Goal: Task Accomplishment & Management: Use online tool/utility

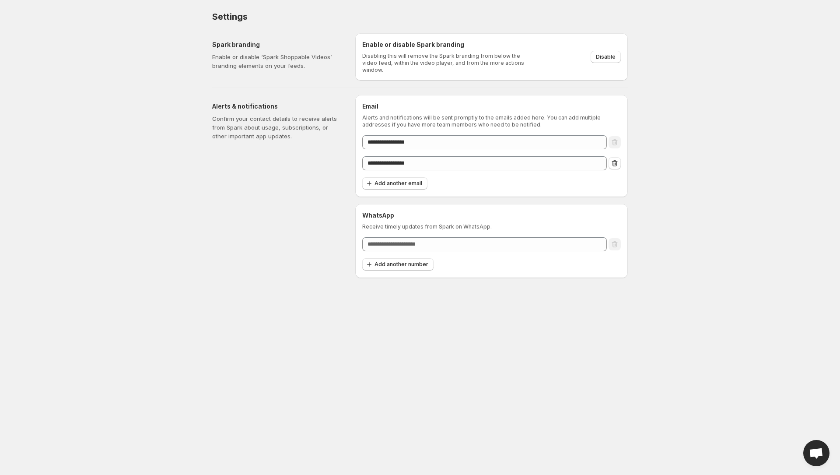
click at [559, 368] on body "**********" at bounding box center [420, 237] width 840 height 475
click at [614, 159] on icon "Remove email" at bounding box center [615, 163] width 9 height 9
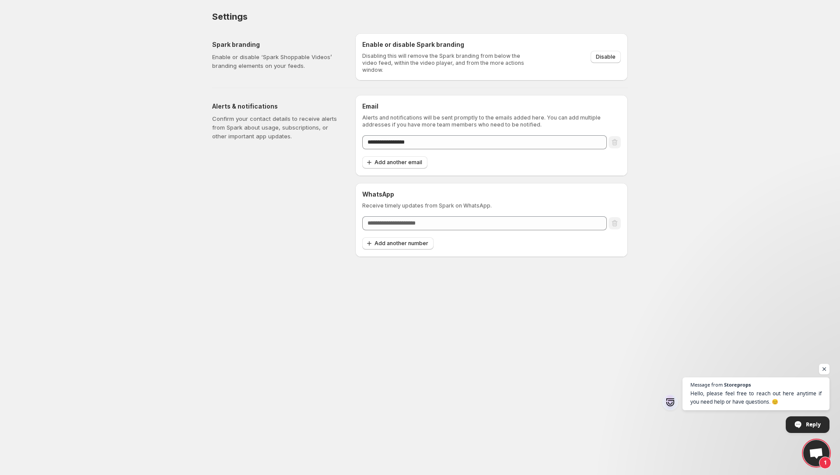
click at [514, 316] on body "**********" at bounding box center [420, 237] width 840 height 475
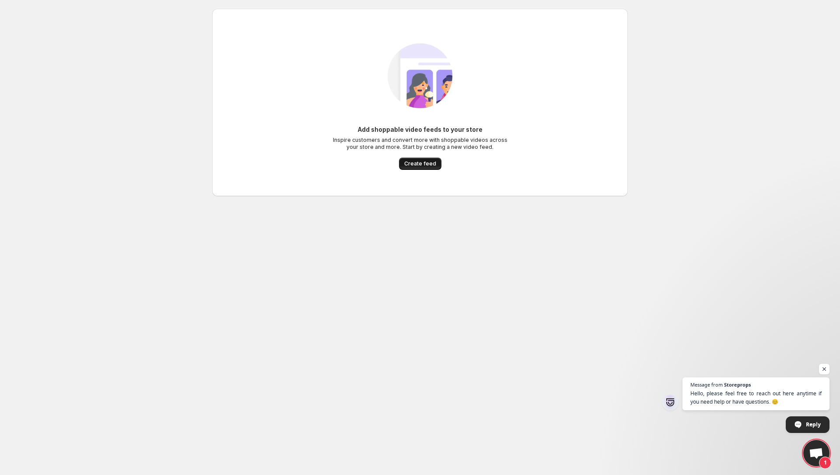
click at [420, 162] on span "Create feed" at bounding box center [420, 163] width 32 height 7
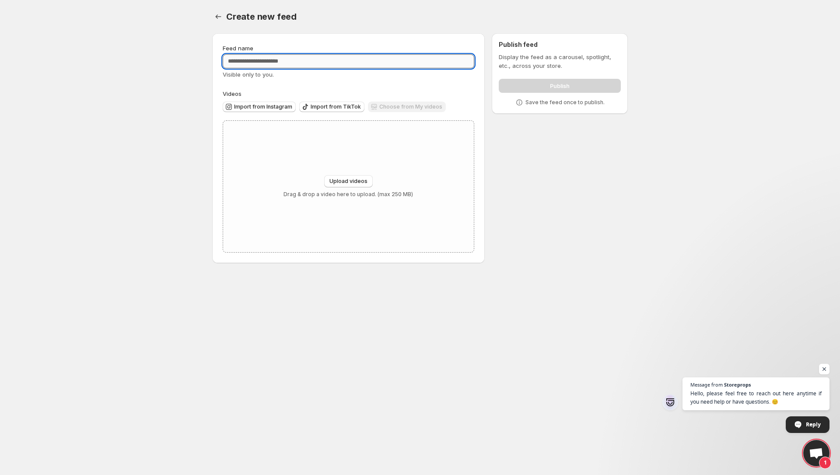
click at [305, 66] on input "Feed name" at bounding box center [349, 61] width 252 height 14
click at [264, 108] on span "Import from Instagram" at bounding box center [263, 106] width 58 height 7
click at [351, 184] on span "Upload videos" at bounding box center [349, 181] width 38 height 7
click at [274, 108] on span "Import from Instagram" at bounding box center [263, 106] width 58 height 7
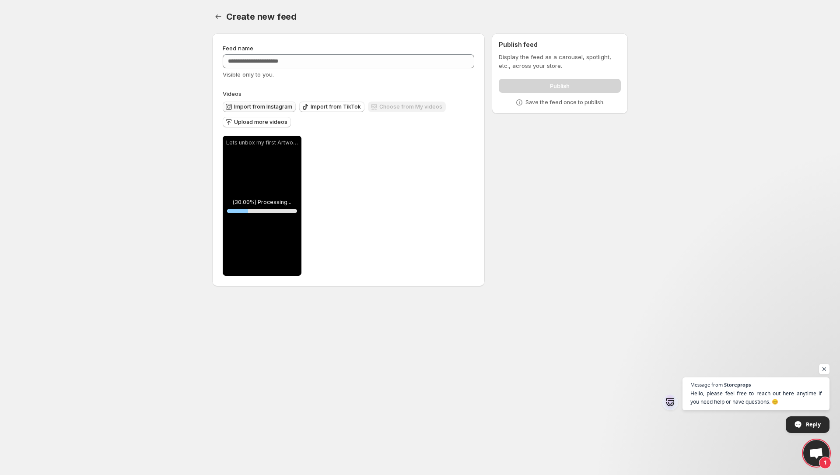
click at [263, 108] on span "Import from Instagram" at bounding box center [263, 106] width 58 height 7
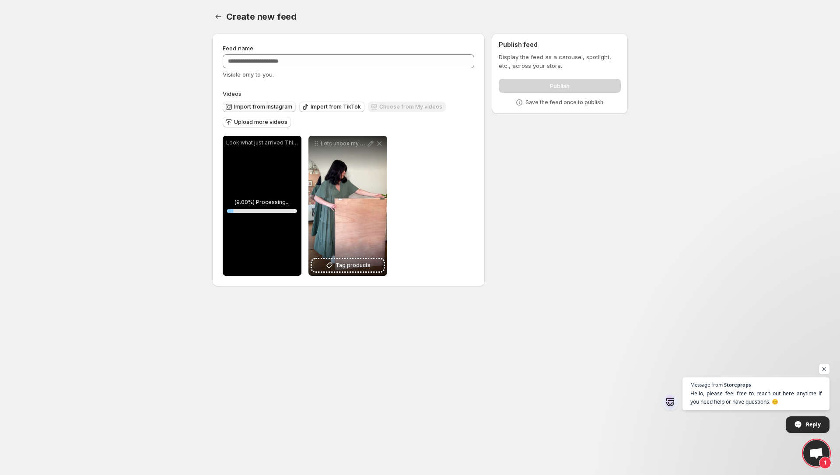
click at [276, 105] on span "Import from Instagram" at bounding box center [263, 106] width 58 height 7
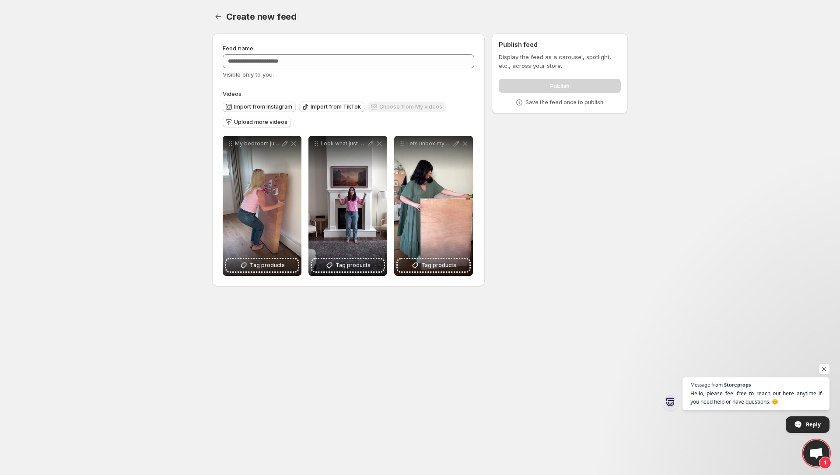
click at [264, 107] on span "Import from Instagram" at bounding box center [263, 106] width 58 height 7
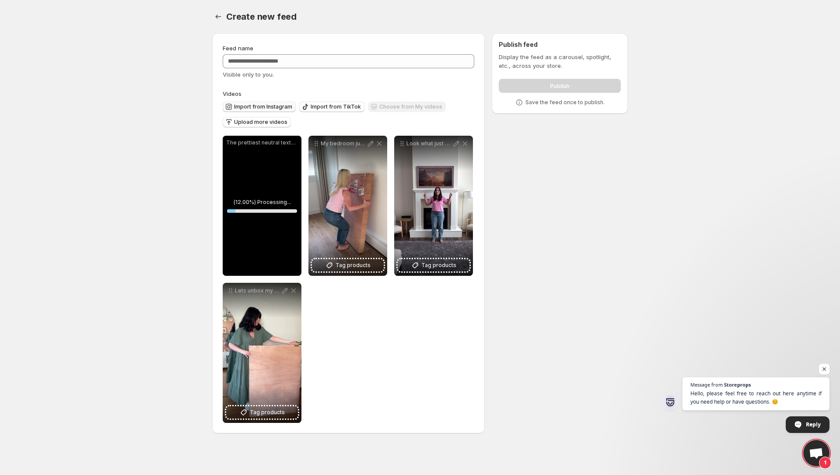
click at [256, 105] on span "Import from Instagram" at bounding box center [263, 106] width 58 height 7
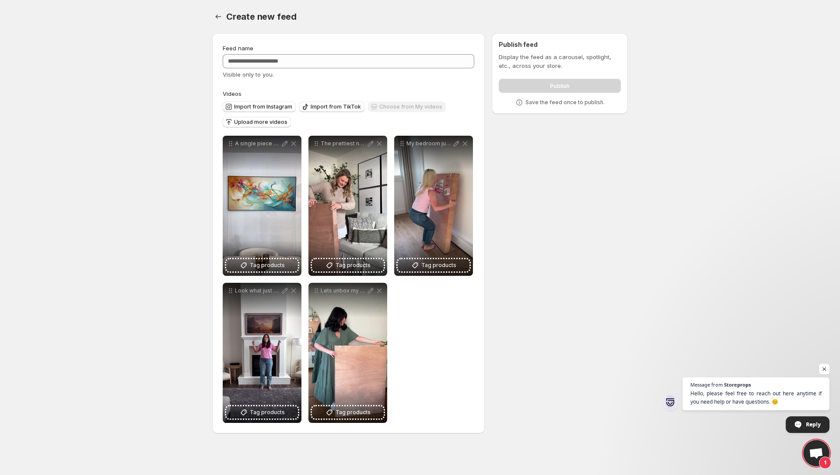
click at [603, 254] on div "**********" at bounding box center [416, 235] width 423 height 418
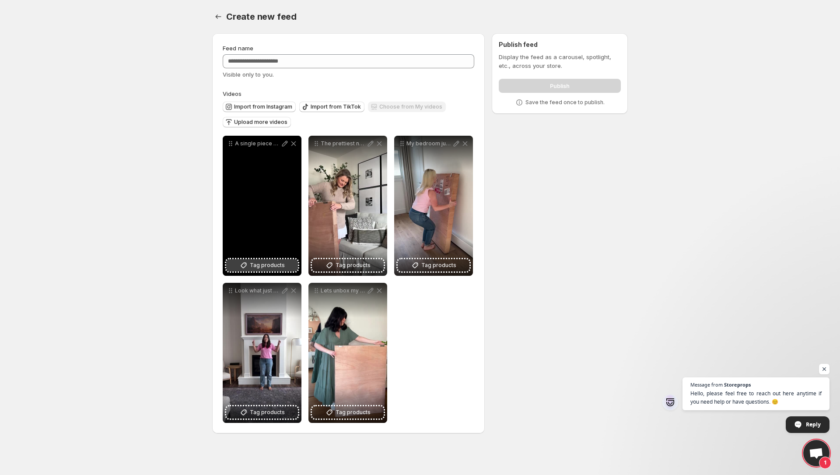
click at [245, 266] on icon at bounding box center [243, 265] width 9 height 9
click at [274, 263] on span "Tag products" at bounding box center [267, 265] width 35 height 9
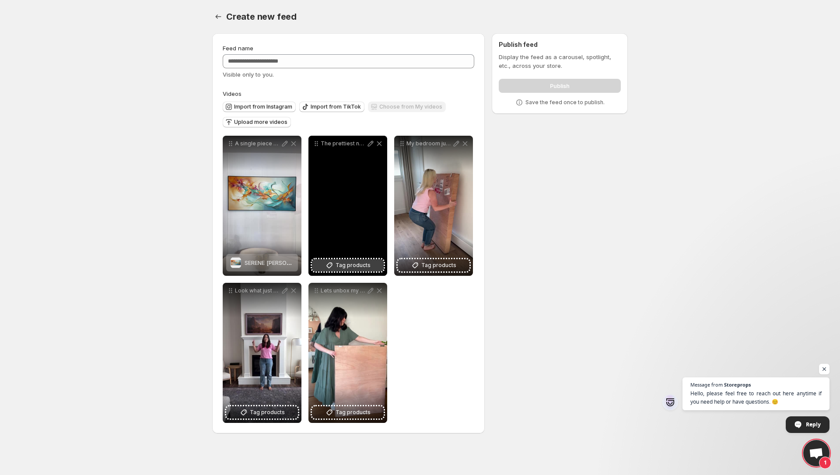
click at [347, 263] on span "Tag products" at bounding box center [353, 265] width 35 height 9
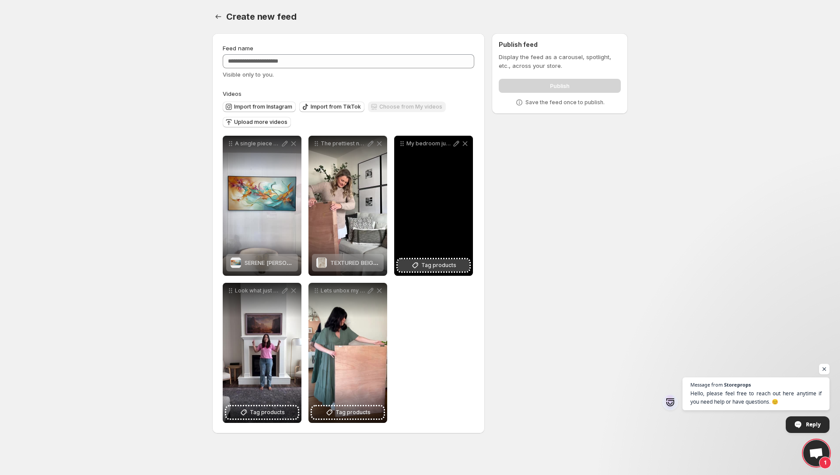
click at [439, 266] on span "Tag products" at bounding box center [438, 265] width 35 height 9
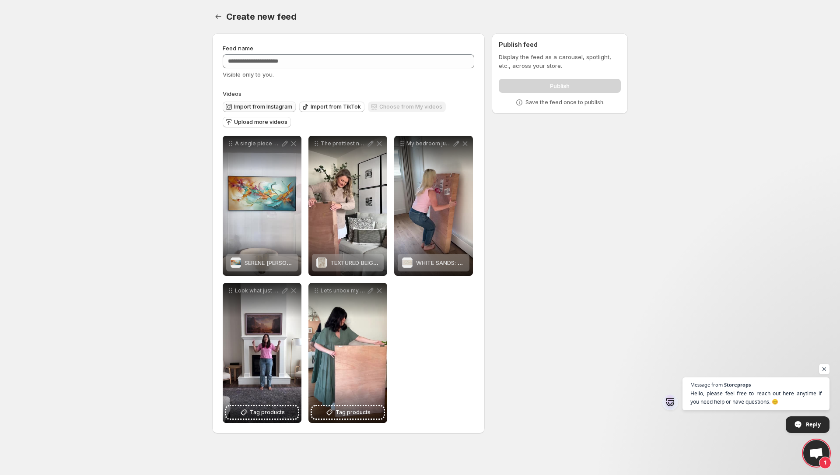
click at [259, 107] on span "Import from Instagram" at bounding box center [263, 106] width 58 height 7
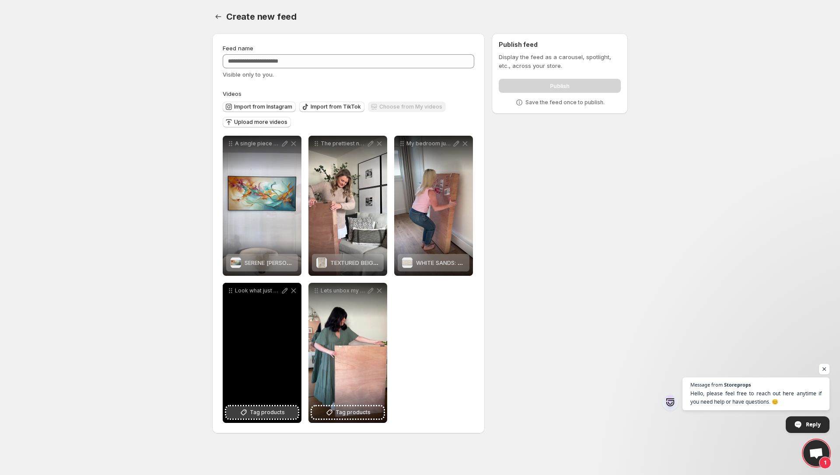
click at [261, 412] on span "Tag products" at bounding box center [267, 412] width 35 height 9
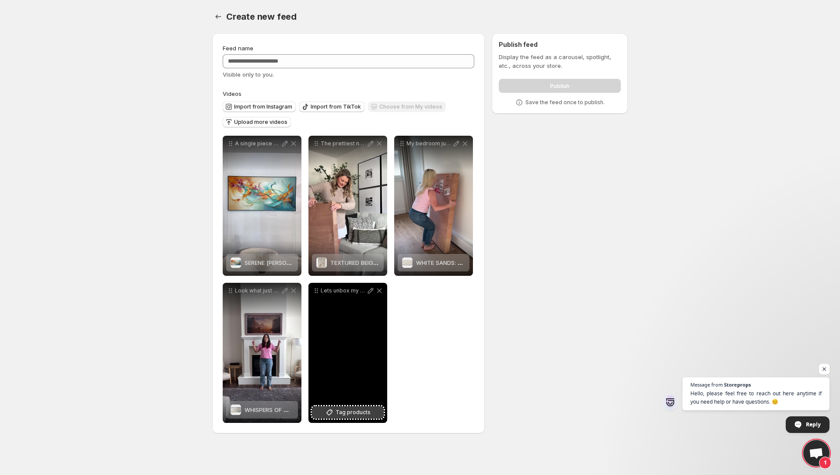
click at [349, 412] on span "Tag products" at bounding box center [353, 412] width 35 height 9
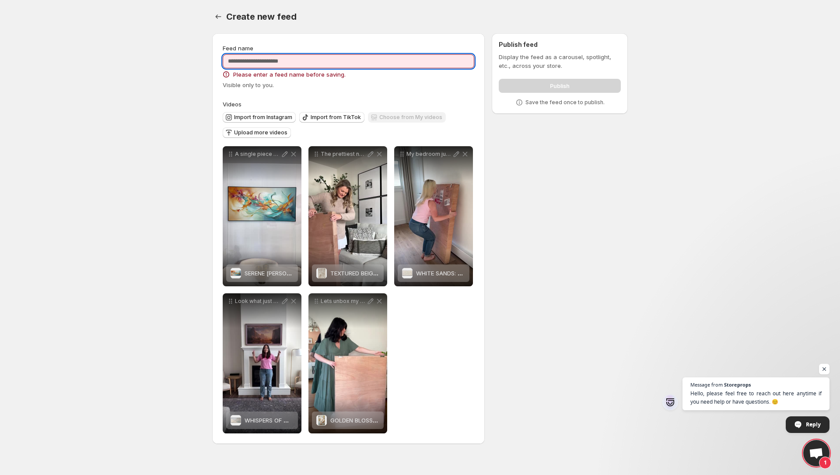
click at [289, 56] on input "Feed name" at bounding box center [349, 61] width 252 height 14
click at [287, 60] on input "Feed name" at bounding box center [349, 61] width 252 height 14
type input "*"
type input "*****"
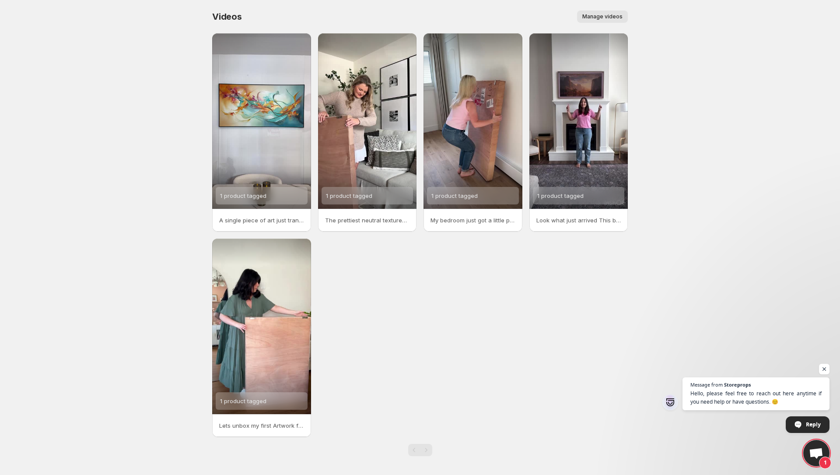
click at [697, 14] on body "Home Feeds Videos Subscription Settings Videos. This page is ready Videos Manag…" at bounding box center [420, 237] width 840 height 475
click at [615, 15] on span "Manage videos" at bounding box center [603, 16] width 40 height 7
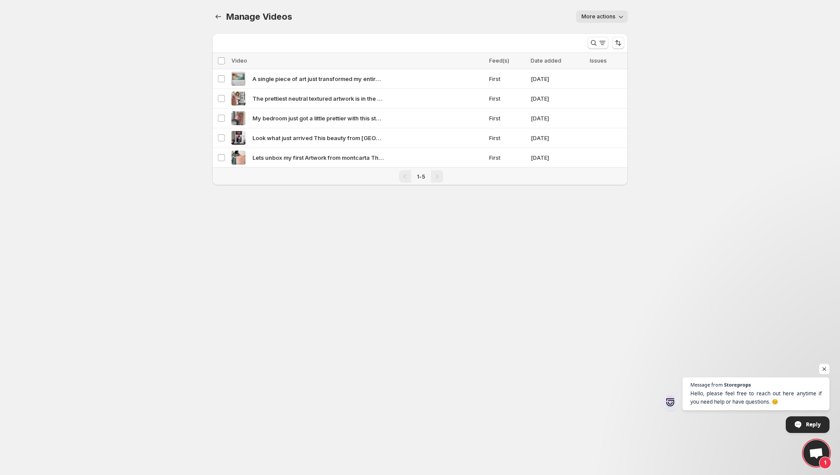
click at [608, 14] on span "More actions" at bounding box center [599, 16] width 34 height 7
click at [243, 358] on body "Home Feeds Videos Subscription Settings Manage Videos. This page is ready Manag…" at bounding box center [420, 237] width 840 height 475
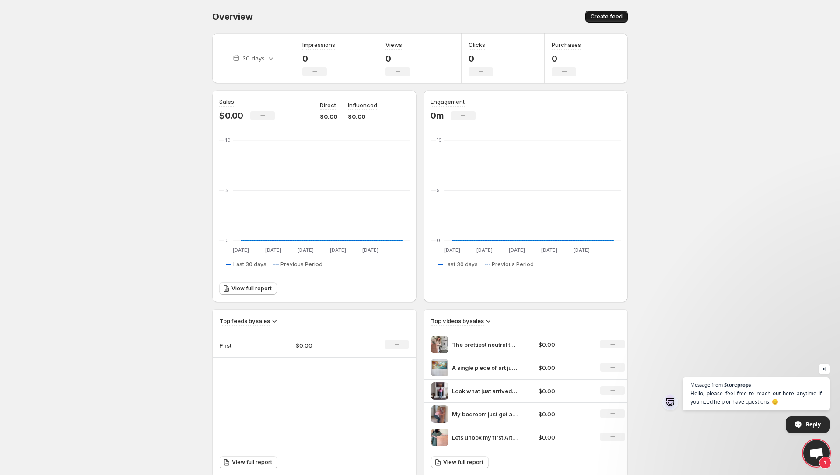
click at [606, 16] on span "Create feed" at bounding box center [607, 16] width 32 height 7
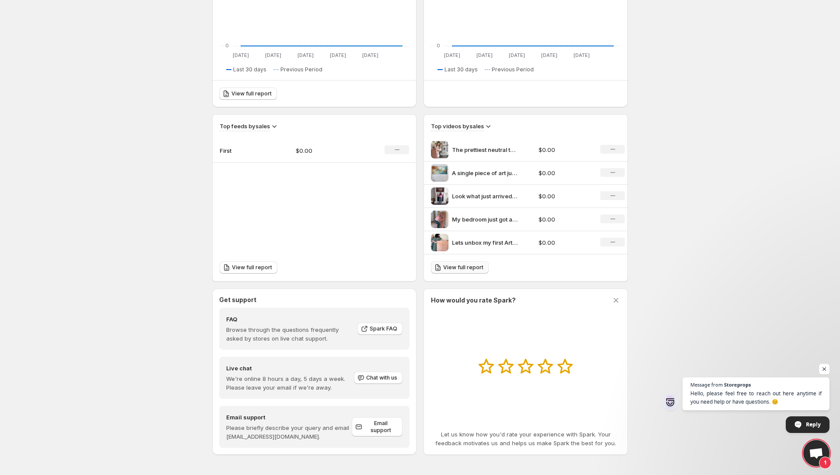
click at [466, 267] on span "View full report" at bounding box center [463, 267] width 40 height 7
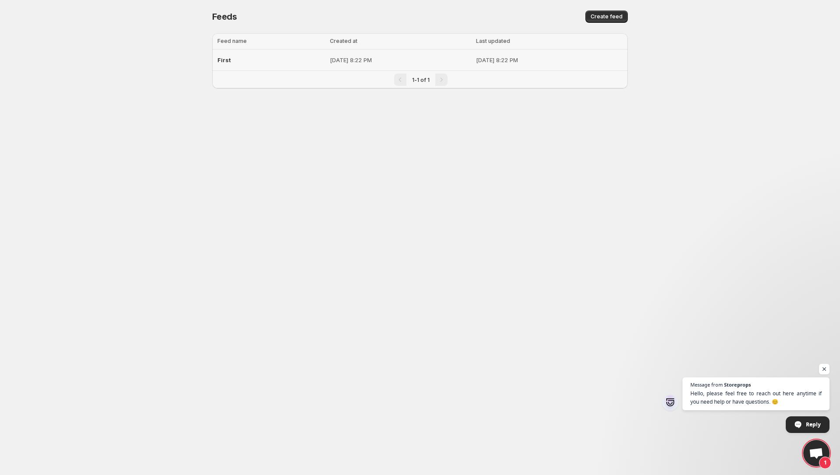
click at [227, 61] on span "First" at bounding box center [225, 59] width 14 height 7
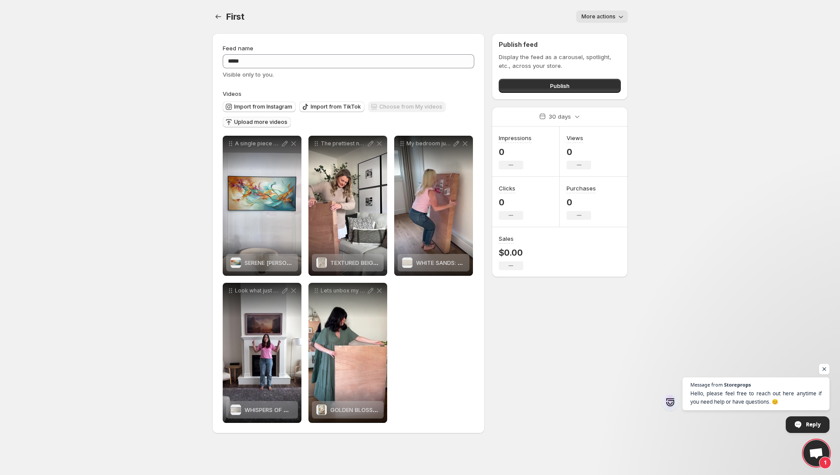
click at [258, 123] on span "Upload more videos" at bounding box center [260, 122] width 53 height 7
click at [662, 158] on body "**********" at bounding box center [420, 237] width 840 height 475
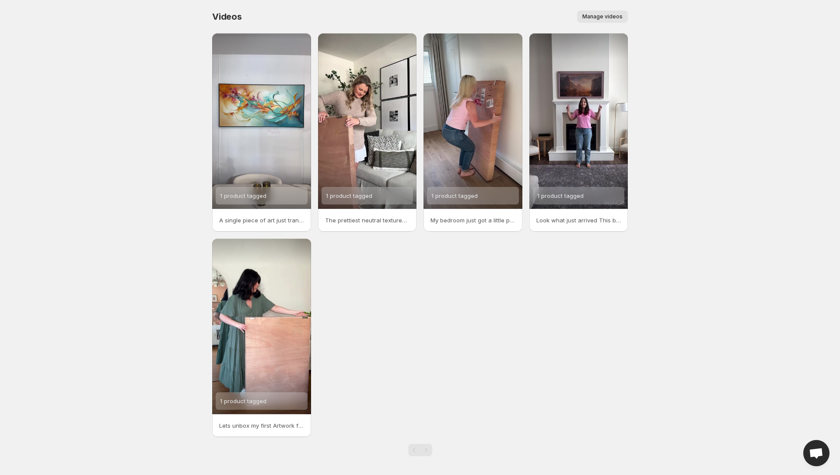
click at [610, 18] on span "Manage videos" at bounding box center [603, 16] width 40 height 7
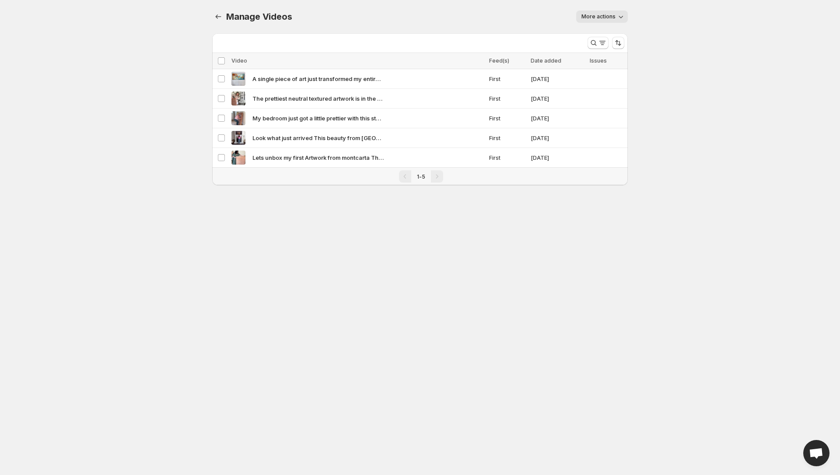
click at [601, 16] on span "More actions" at bounding box center [599, 16] width 34 height 7
click at [602, 30] on button "Regenerate missing previews" at bounding box center [623, 35] width 86 height 14
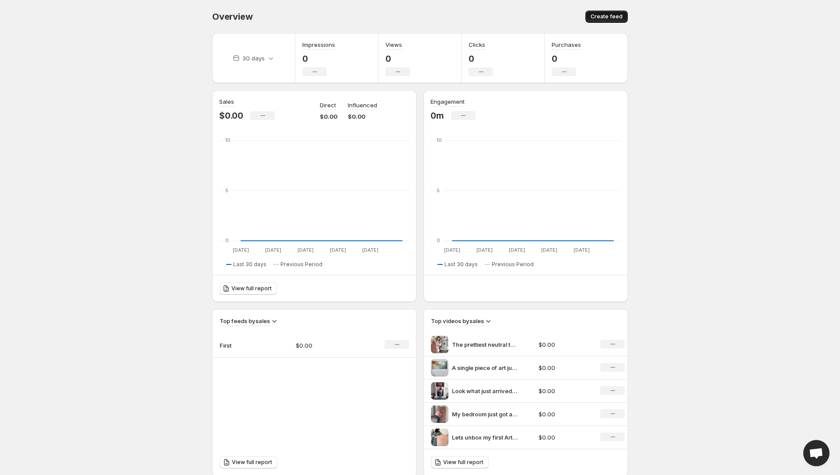
click at [604, 21] on button "Create feed" at bounding box center [607, 17] width 42 height 12
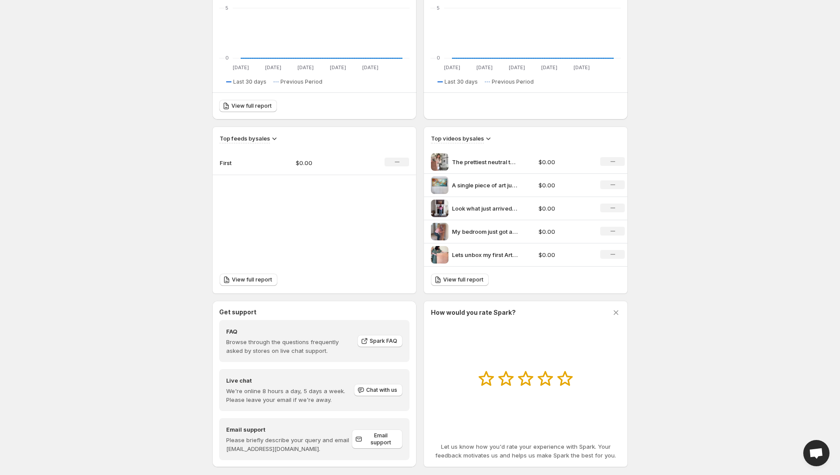
scroll to position [190, 0]
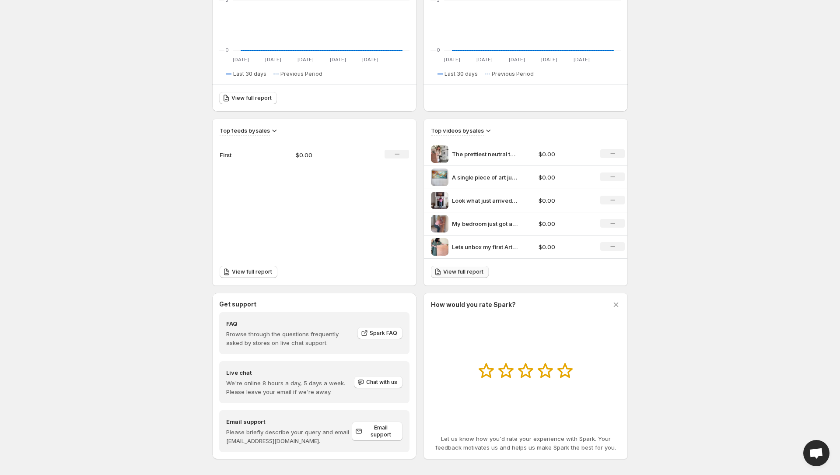
click at [464, 271] on span "View full report" at bounding box center [463, 271] width 40 height 7
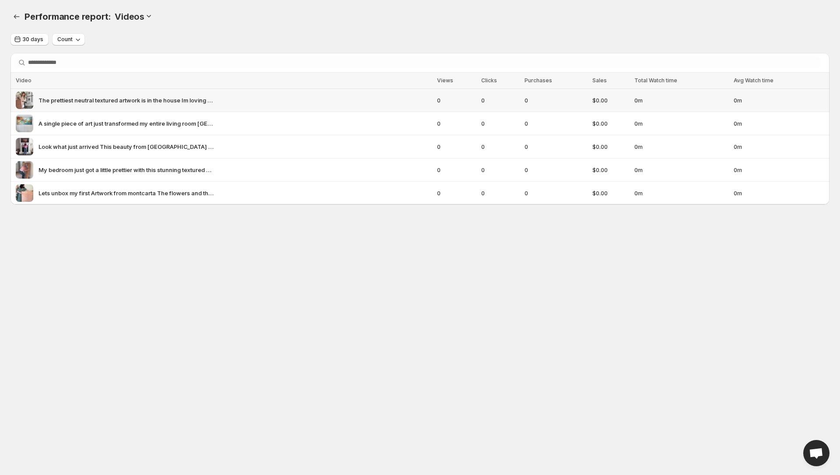
click at [72, 102] on span "The prettiest neutral textured artwork is in the house Im loving the minimal de…" at bounding box center [126, 100] width 175 height 9
click at [26, 103] on img at bounding box center [25, 100] width 18 height 18
click at [71, 40] on span "Count" at bounding box center [64, 39] width 15 height 7
click at [187, 31] on div "Performance report: . This page is ready Performance report: Videos" at bounding box center [420, 16] width 819 height 33
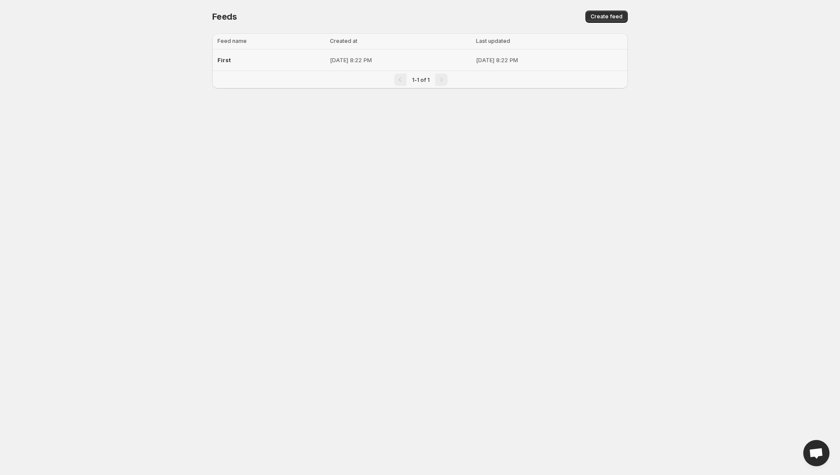
click at [224, 62] on span "First" at bounding box center [225, 59] width 14 height 7
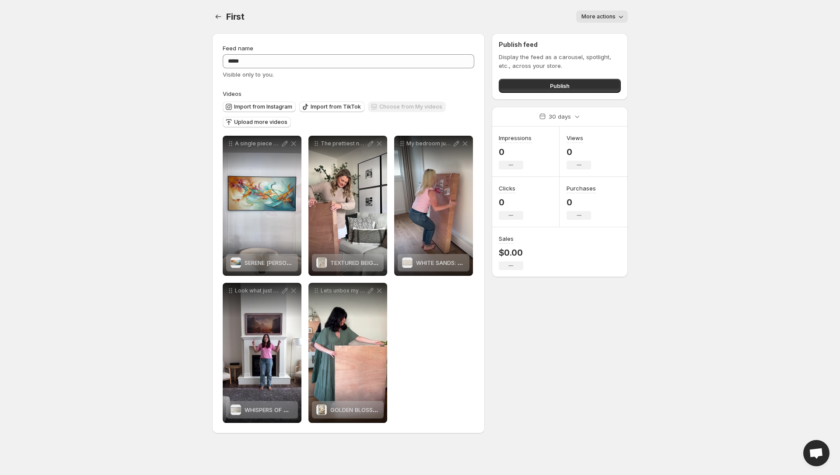
click at [444, 334] on div "**********" at bounding box center [349, 279] width 252 height 287
click at [249, 122] on span "Upload more videos" at bounding box center [260, 122] width 53 height 7
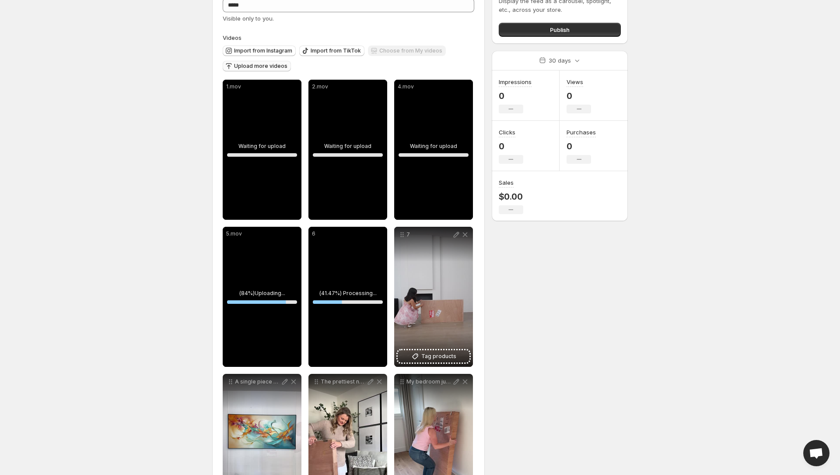
scroll to position [163, 0]
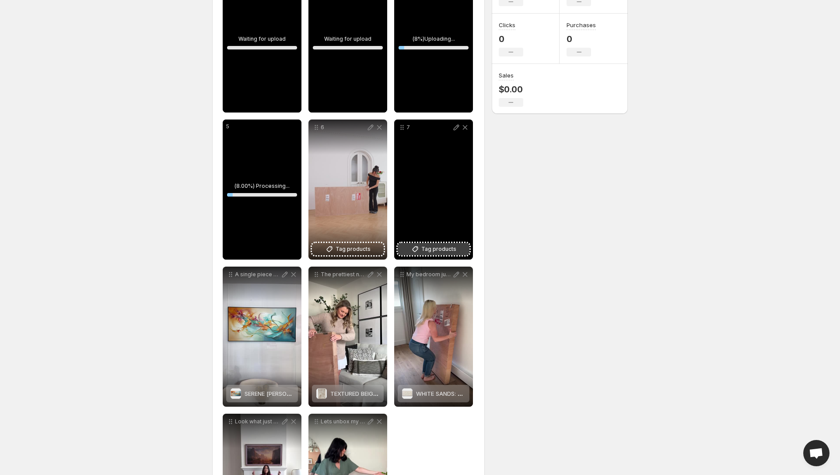
click at [434, 246] on span "Tag products" at bounding box center [438, 249] width 35 height 9
click at [437, 248] on span "Tag products" at bounding box center [438, 249] width 35 height 9
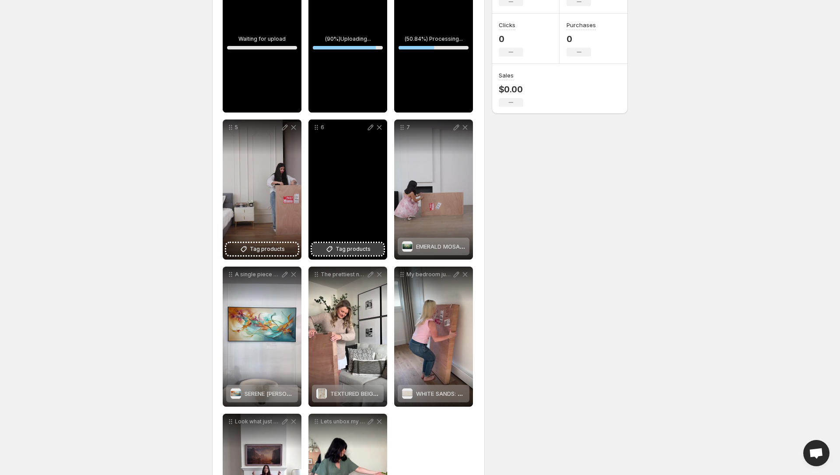
click at [348, 249] on span "Tag products" at bounding box center [353, 249] width 35 height 9
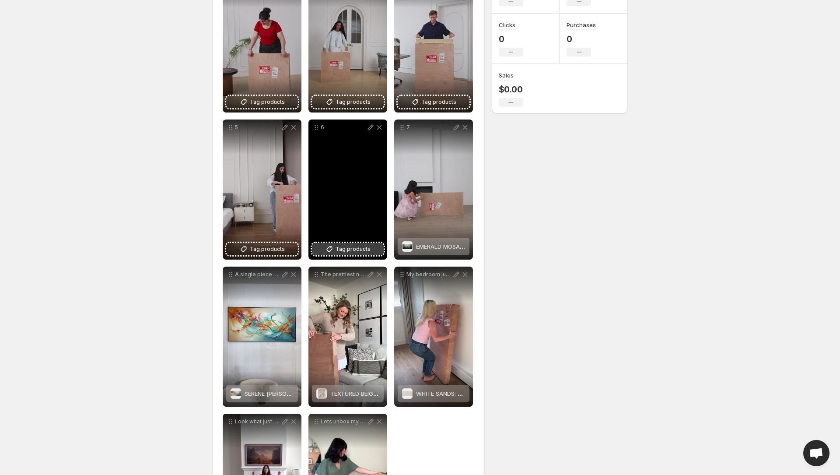
click at [345, 247] on span "Tag products" at bounding box center [353, 249] width 35 height 9
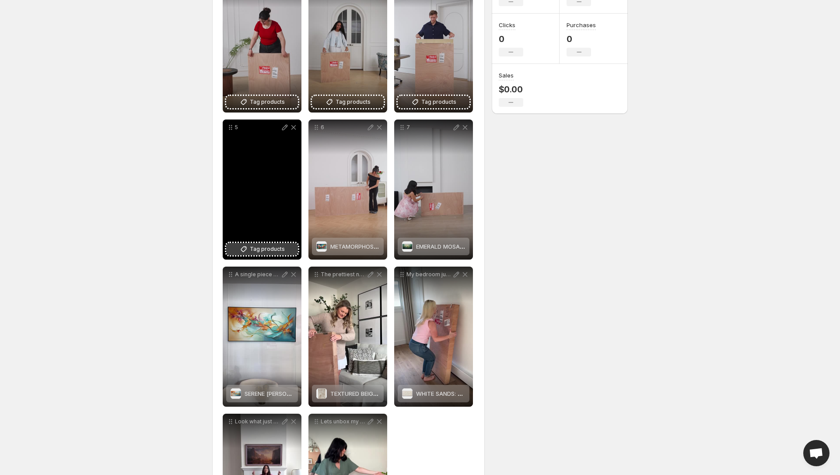
click at [273, 250] on span "Tag products" at bounding box center [267, 249] width 35 height 9
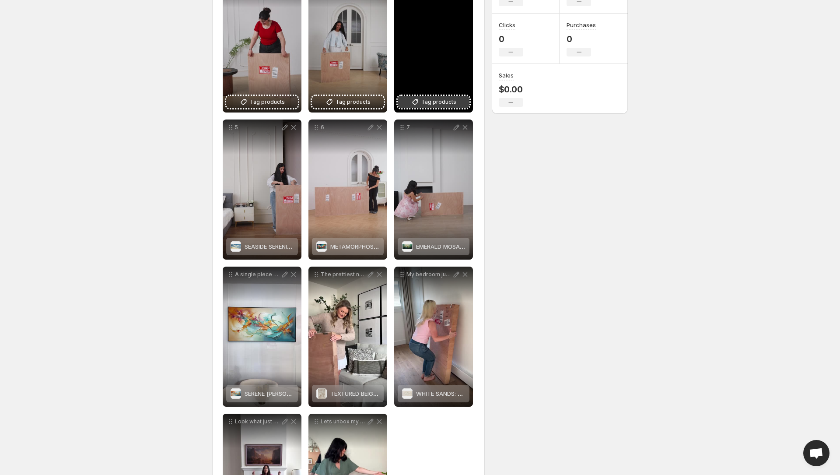
click at [435, 102] on span "Tag products" at bounding box center [438, 102] width 35 height 9
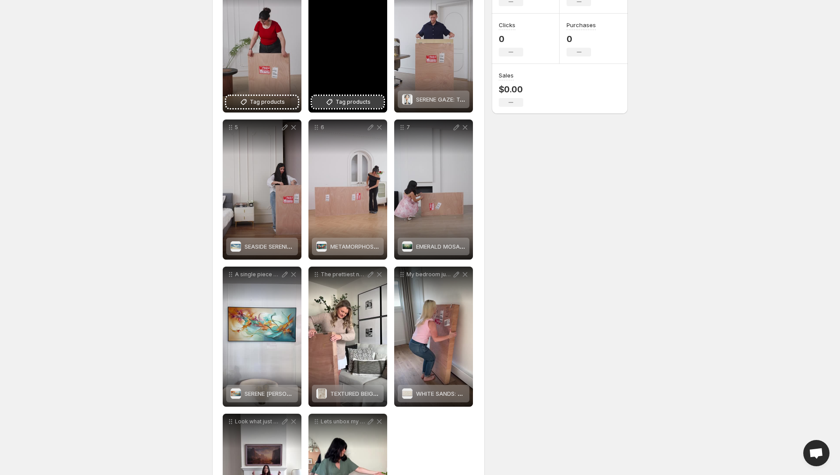
click at [348, 100] on span "Tag products" at bounding box center [353, 102] width 35 height 9
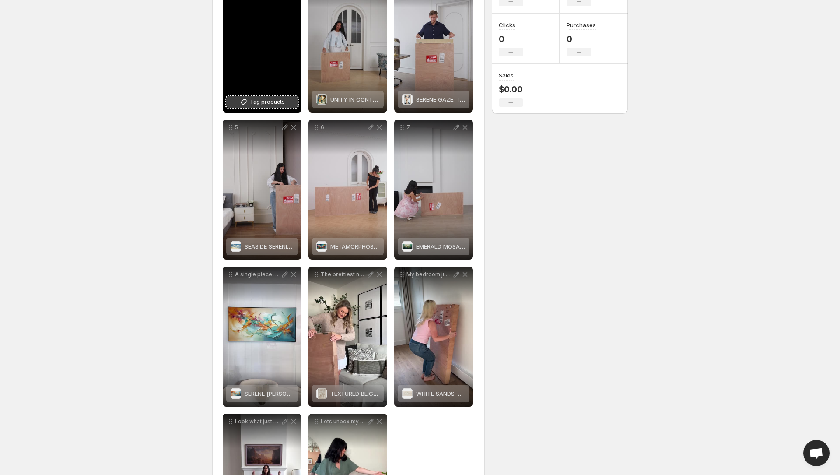
click at [269, 99] on span "Tag products" at bounding box center [267, 102] width 35 height 9
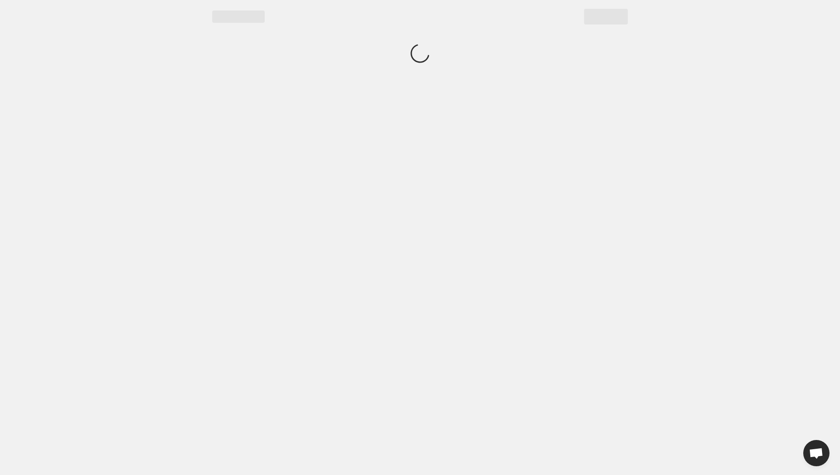
scroll to position [0, 0]
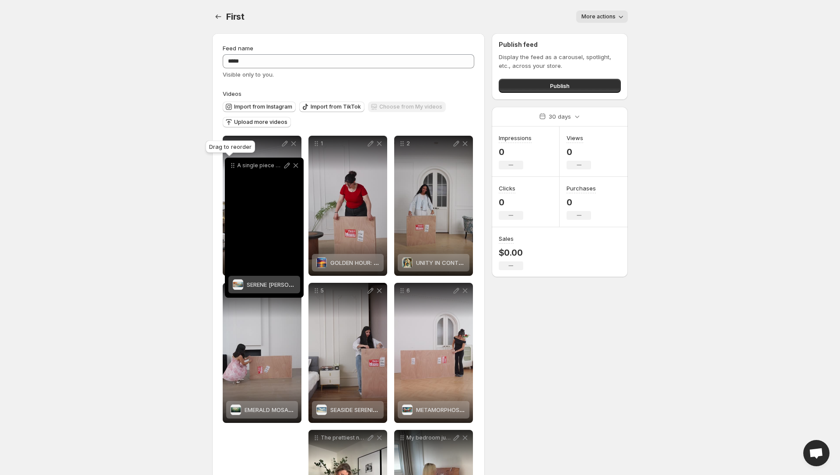
drag, startPoint x: 230, startPoint y: 286, endPoint x: 232, endPoint y: 167, distance: 119.1
click at [232, 167] on icon at bounding box center [232, 165] width 9 height 9
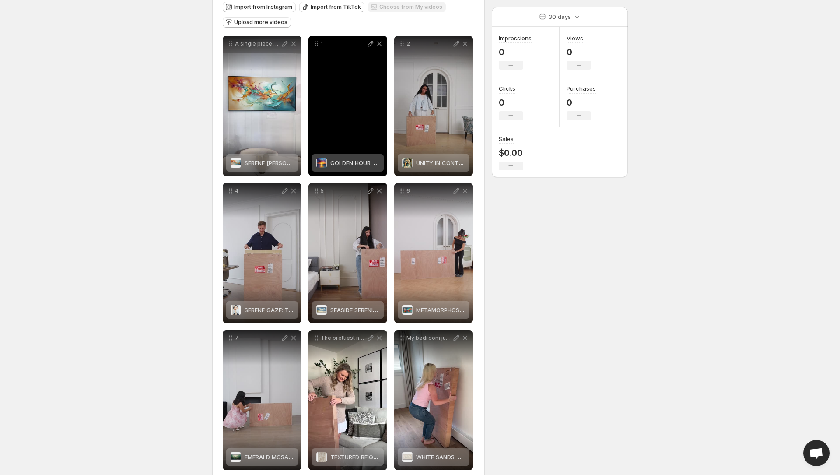
scroll to position [126, 0]
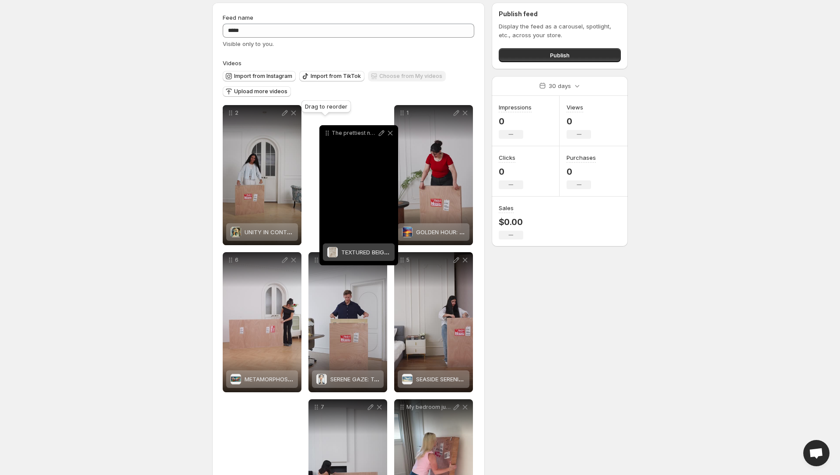
drag, startPoint x: 317, startPoint y: 314, endPoint x: 328, endPoint y: 135, distance: 179.3
click at [328, 135] on icon at bounding box center [327, 133] width 9 height 9
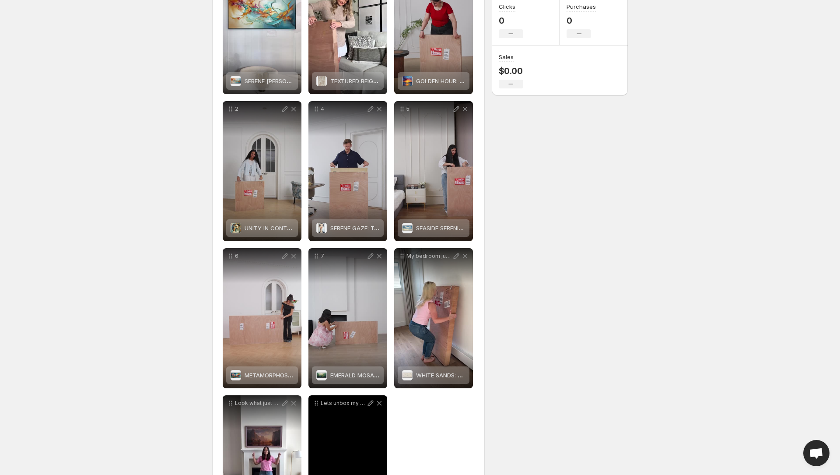
scroll to position [173, 0]
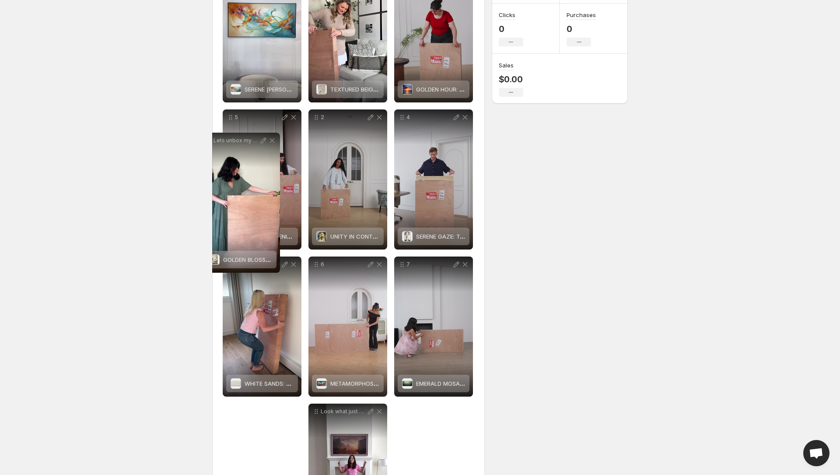
drag, startPoint x: 313, startPoint y: 415, endPoint x: 206, endPoint y: 144, distance: 291.4
click at [206, 144] on div "**********" at bounding box center [416, 209] width 423 height 712
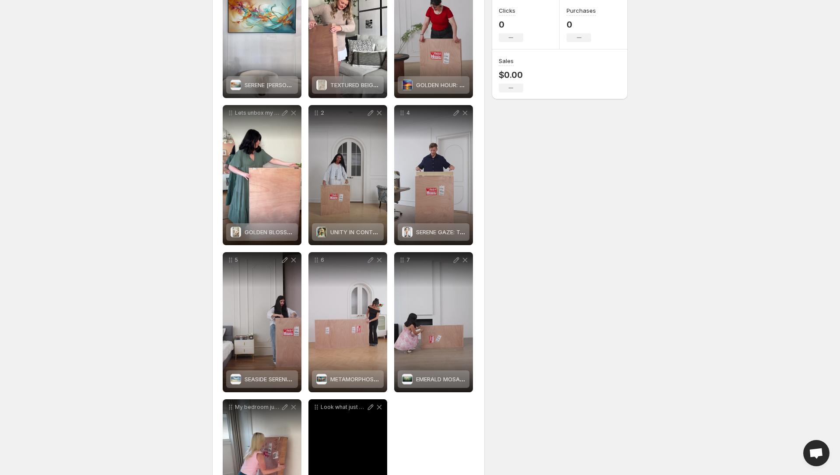
scroll to position [202, 0]
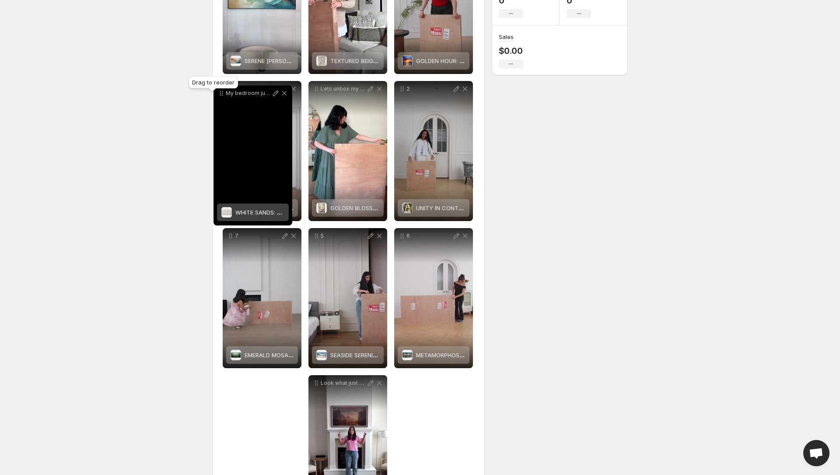
drag, startPoint x: 233, startPoint y: 385, endPoint x: 223, endPoint y: 96, distance: 289.5
click at [223, 96] on icon at bounding box center [221, 93] width 9 height 9
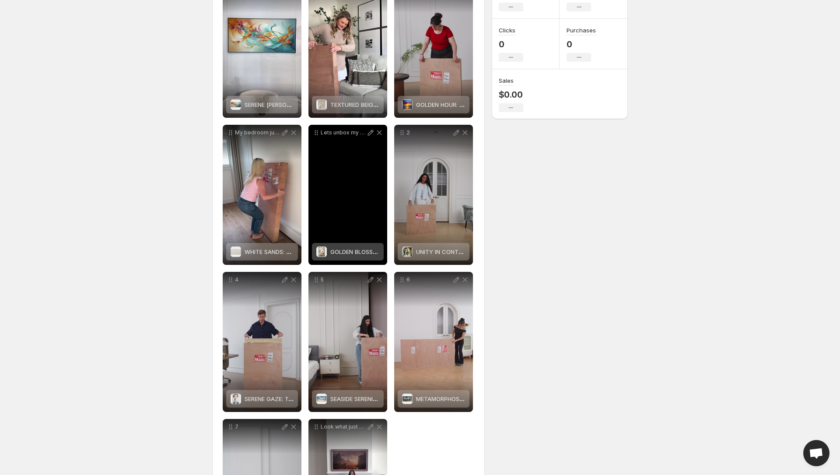
scroll to position [152, 0]
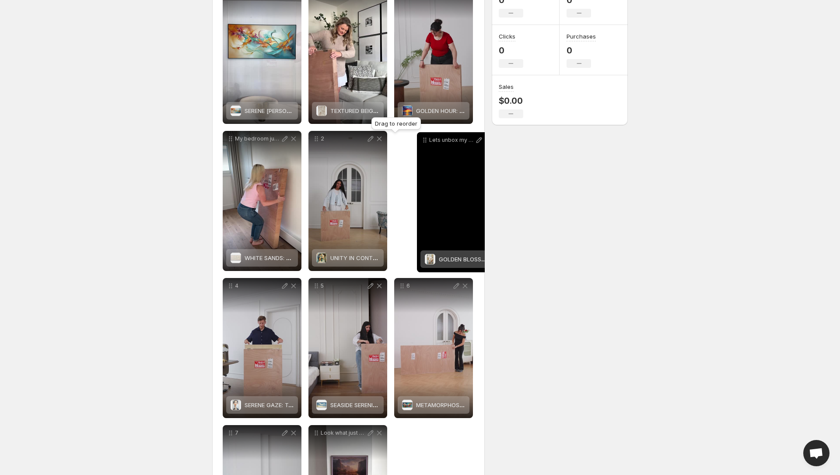
drag, startPoint x: 314, startPoint y: 138, endPoint x: 422, endPoint y: 140, distance: 108.1
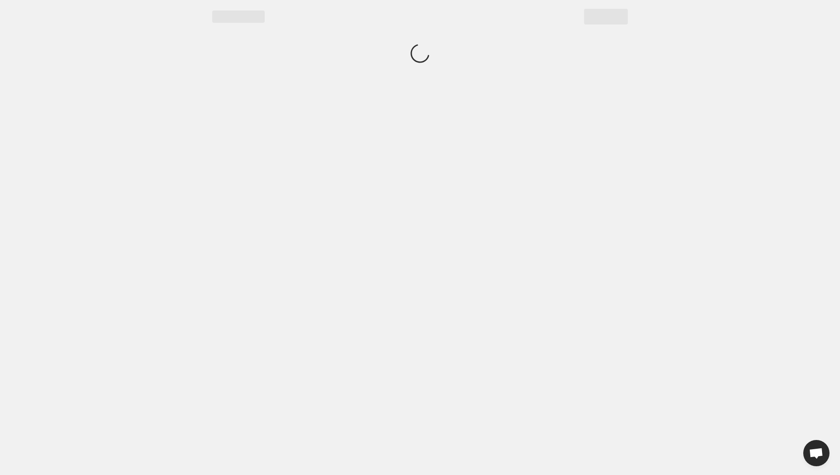
scroll to position [0, 0]
